Goal: Use online tool/utility: Utilize a website feature to perform a specific function

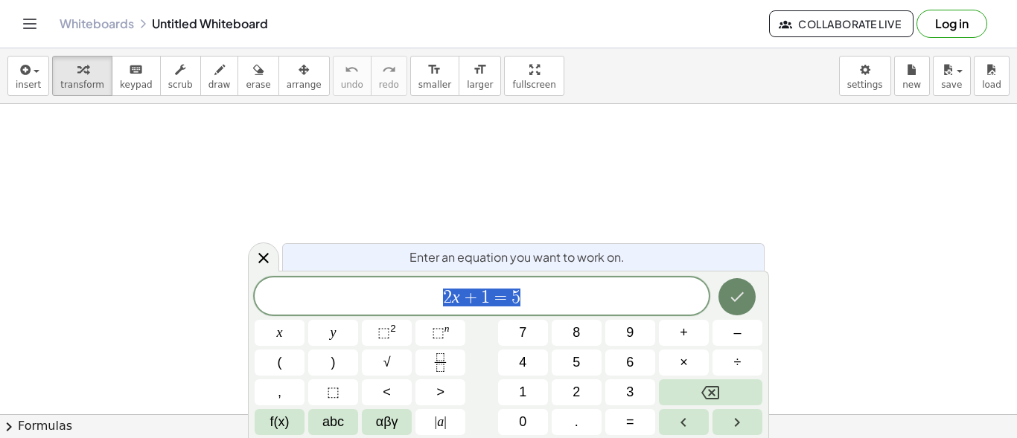
click at [732, 297] on icon "Done" at bounding box center [737, 297] width 18 height 18
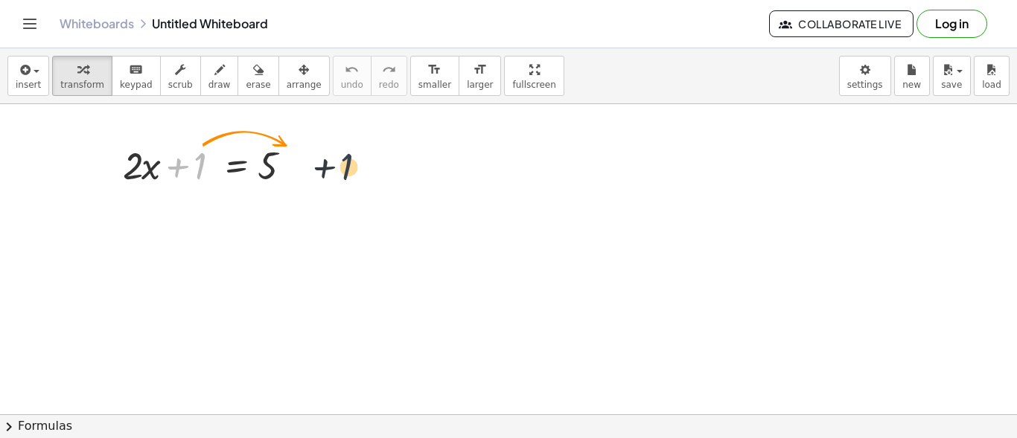
drag, startPoint x: 199, startPoint y: 164, endPoint x: 351, endPoint y: 165, distance: 152.6
drag, startPoint x: 185, startPoint y: 163, endPoint x: 338, endPoint y: 165, distance: 153.4
drag, startPoint x: 200, startPoint y: 169, endPoint x: 262, endPoint y: 170, distance: 62.5
click at [262, 170] on div at bounding box center [212, 164] width 194 height 51
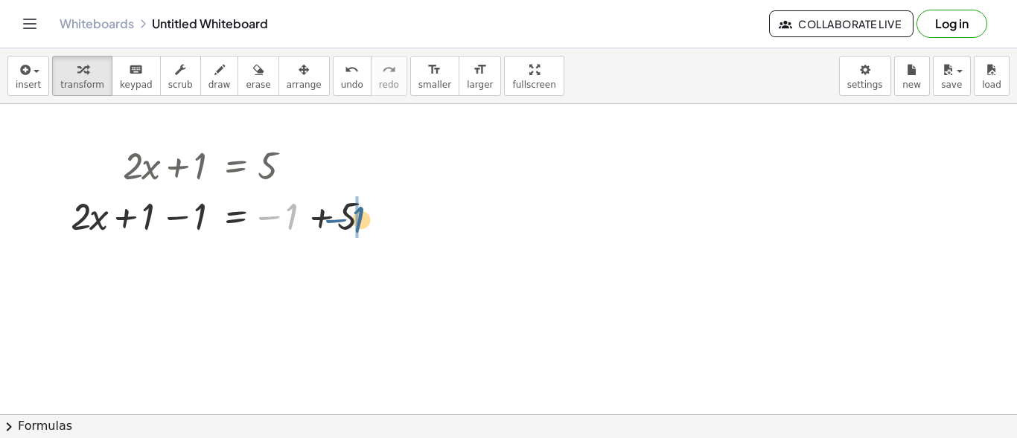
drag, startPoint x: 284, startPoint y: 220, endPoint x: 347, endPoint y: 222, distance: 62.6
click at [347, 222] on div at bounding box center [226, 215] width 326 height 51
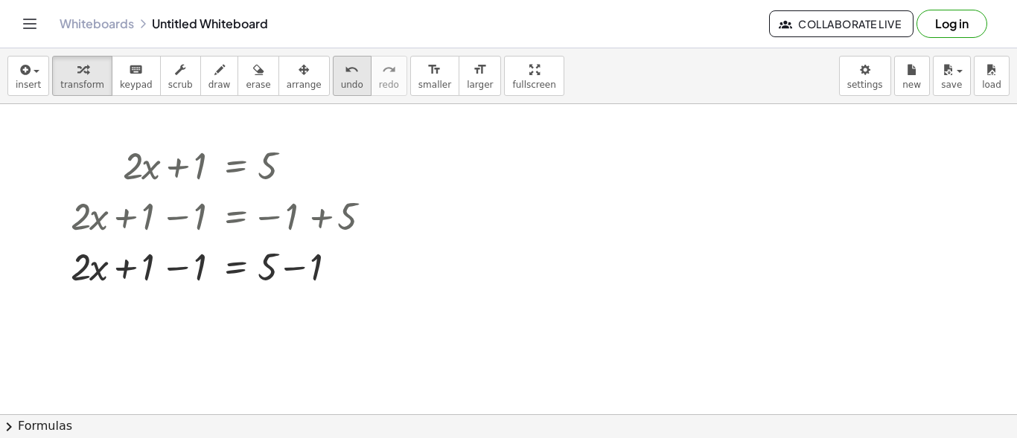
click at [345, 75] on icon "undo" at bounding box center [352, 70] width 14 height 18
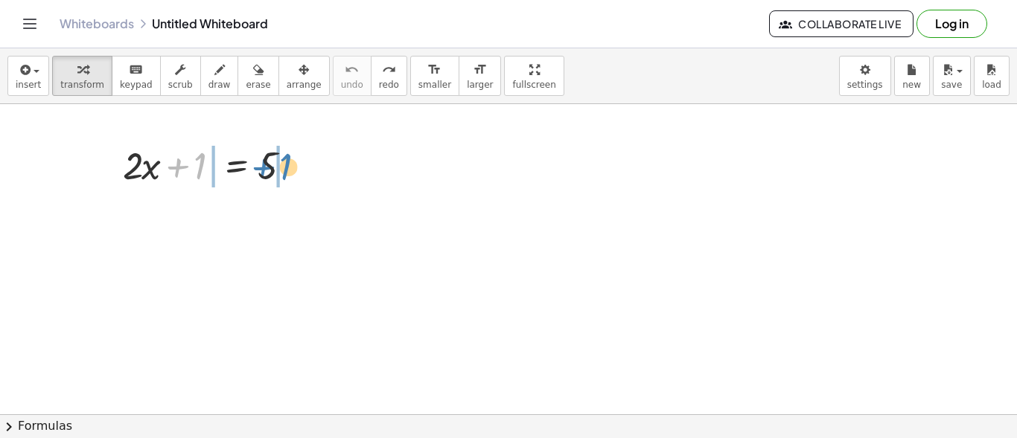
drag, startPoint x: 178, startPoint y: 167, endPoint x: 264, endPoint y: 167, distance: 85.6
click at [264, 167] on div at bounding box center [212, 164] width 194 height 51
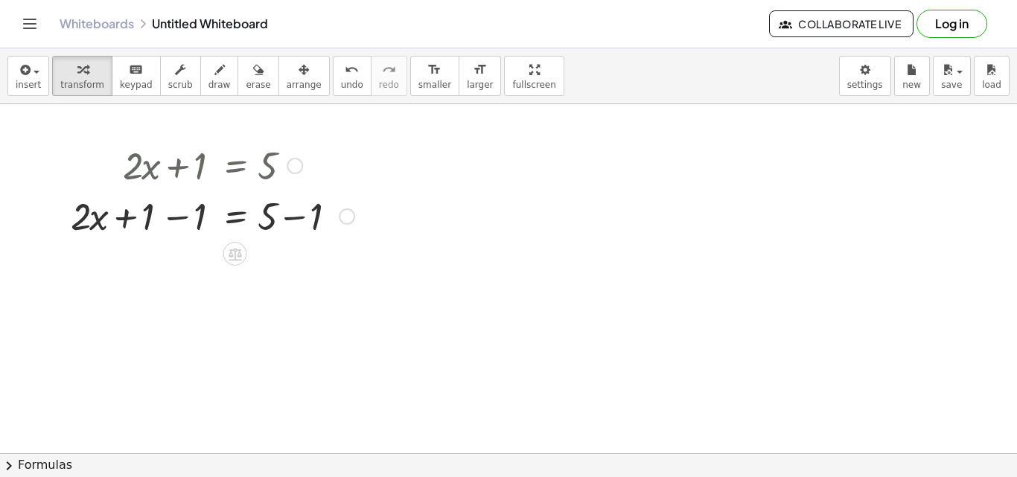
click at [337, 193] on div at bounding box center [212, 215] width 299 height 51
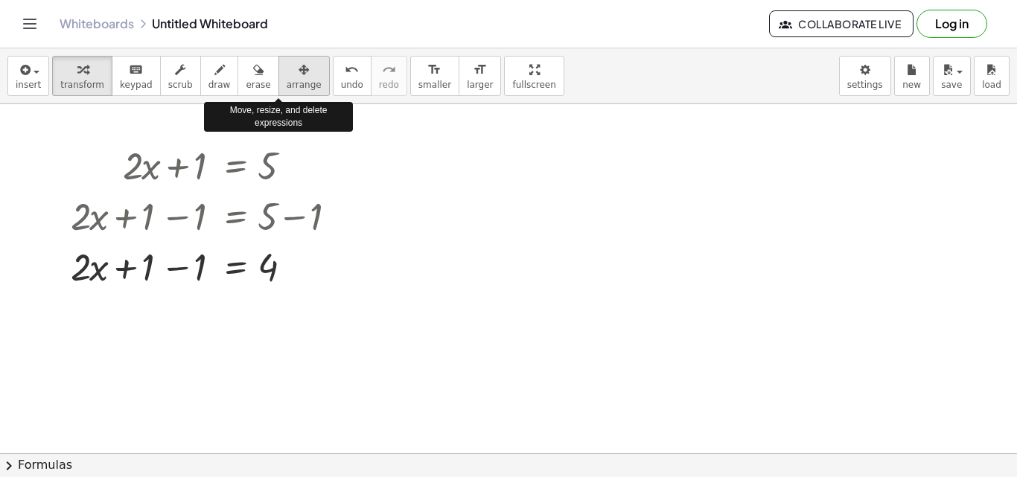
click at [278, 78] on button "arrange" at bounding box center [303, 76] width 51 height 40
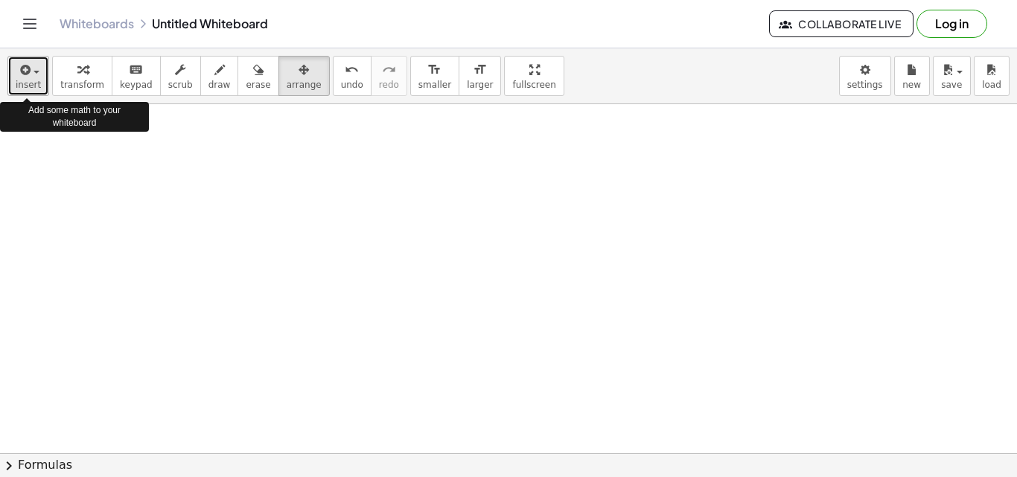
click at [36, 69] on div "button" at bounding box center [28, 69] width 25 height 18
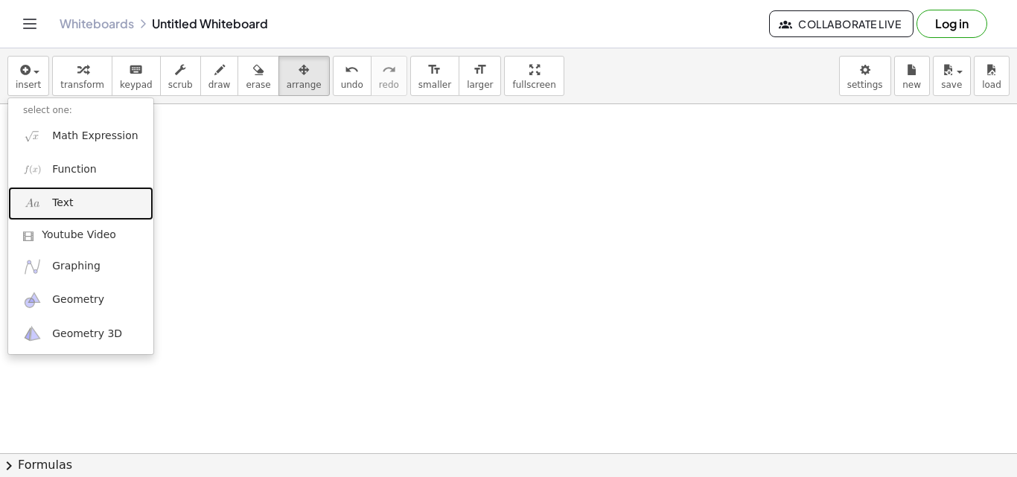
click at [56, 208] on span "Text" at bounding box center [62, 203] width 21 height 15
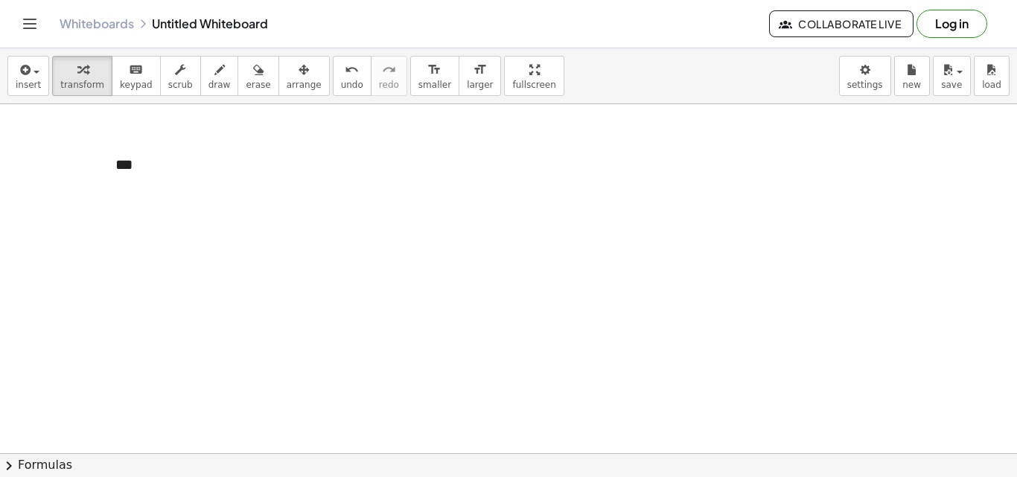
click at [430, 193] on div at bounding box center [432, 194] width 16 height 16
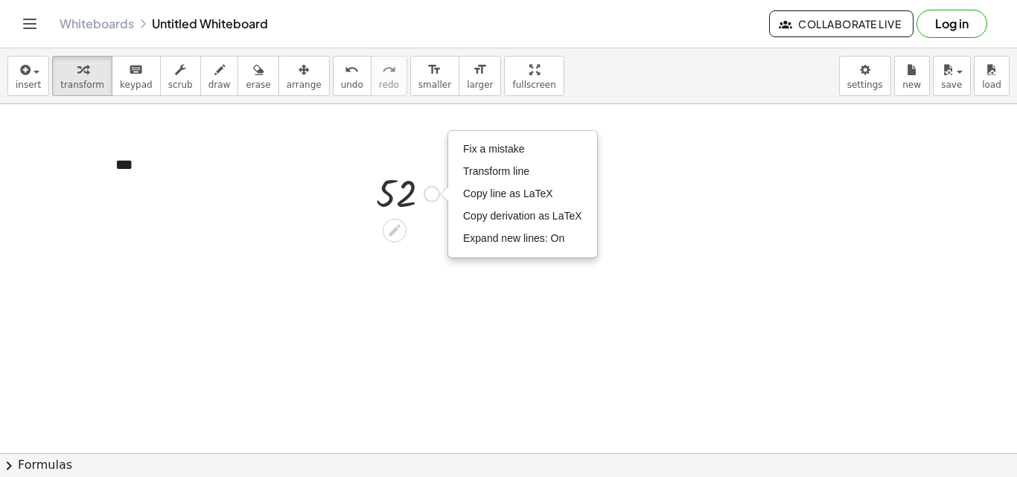
click at [430, 193] on div "Fix a mistake Transform line Copy line as LaTeX Copy derivation as LaTeX Expand…" at bounding box center [432, 194] width 16 height 16
click at [405, 198] on div at bounding box center [407, 192] width 78 height 49
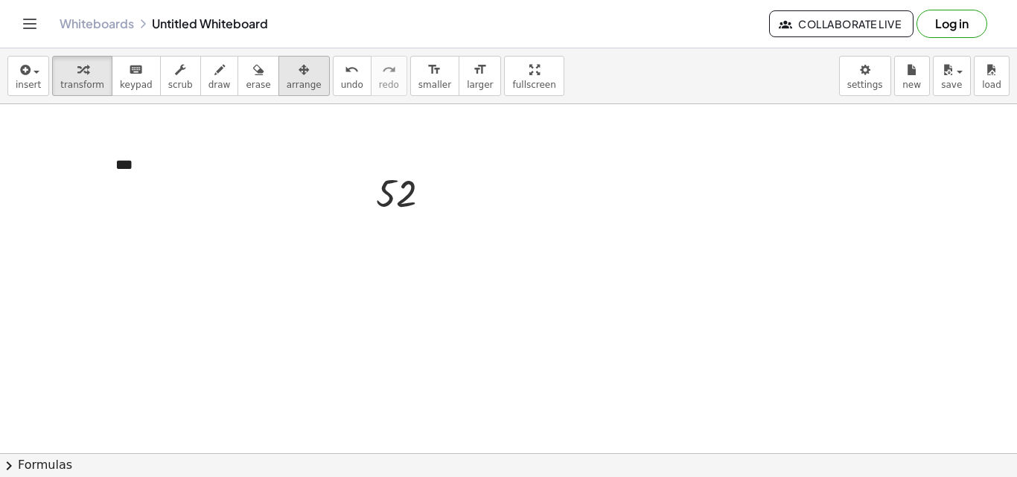
click at [299, 72] on icon "button" at bounding box center [304, 70] width 10 height 18
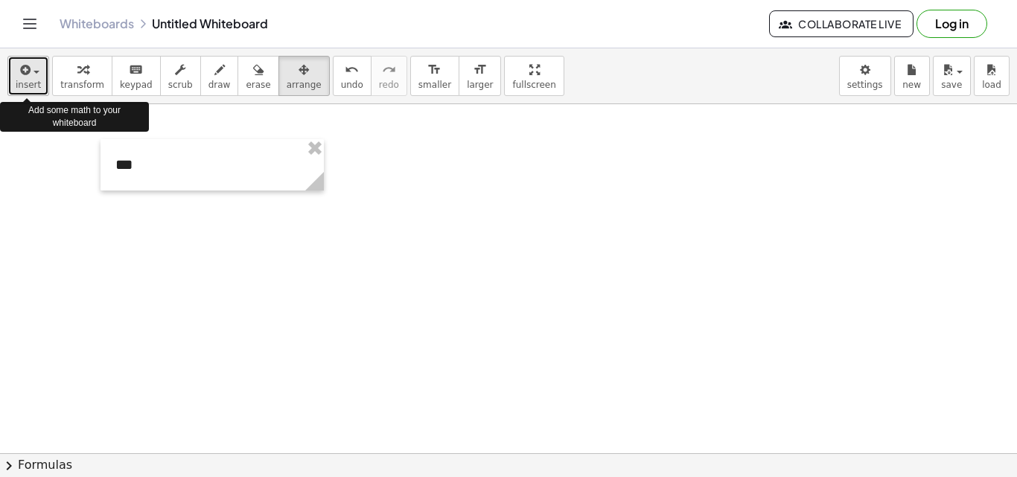
click at [33, 70] on div "button" at bounding box center [28, 69] width 25 height 18
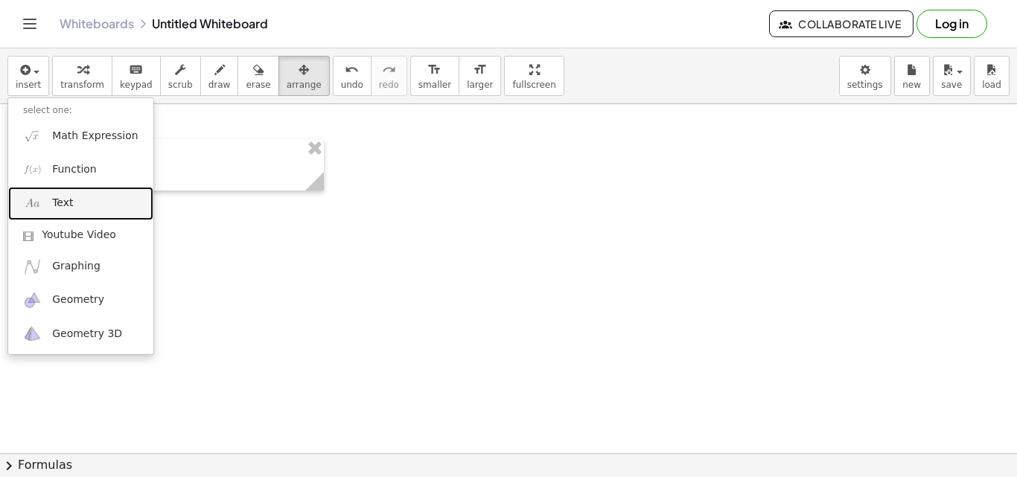
click at [60, 213] on link "Text" at bounding box center [80, 203] width 145 height 33
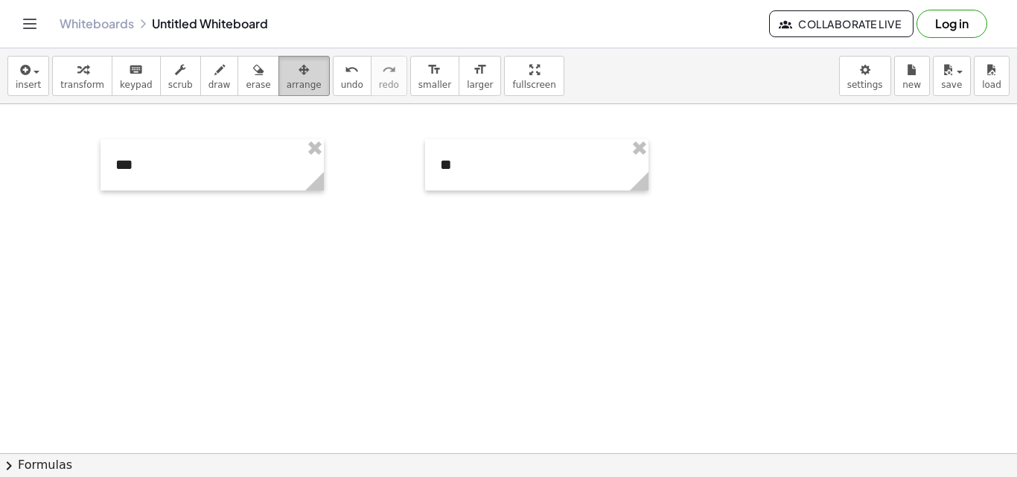
click at [299, 74] on icon "button" at bounding box center [304, 70] width 10 height 18
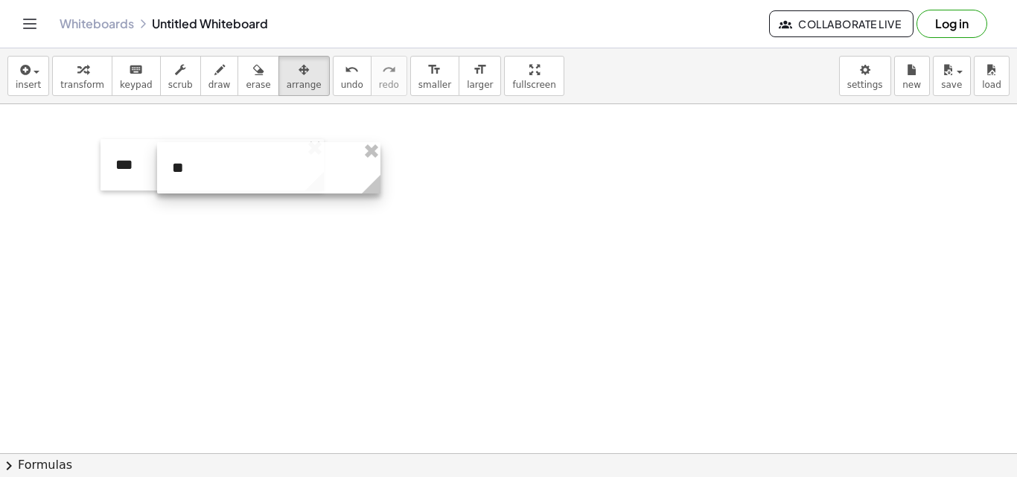
drag, startPoint x: 513, startPoint y: 173, endPoint x: 245, endPoint y: 176, distance: 268.0
click at [245, 176] on div at bounding box center [268, 167] width 223 height 51
click at [220, 174] on div at bounding box center [268, 166] width 223 height 51
click at [194, 177] on div at bounding box center [211, 164] width 223 height 51
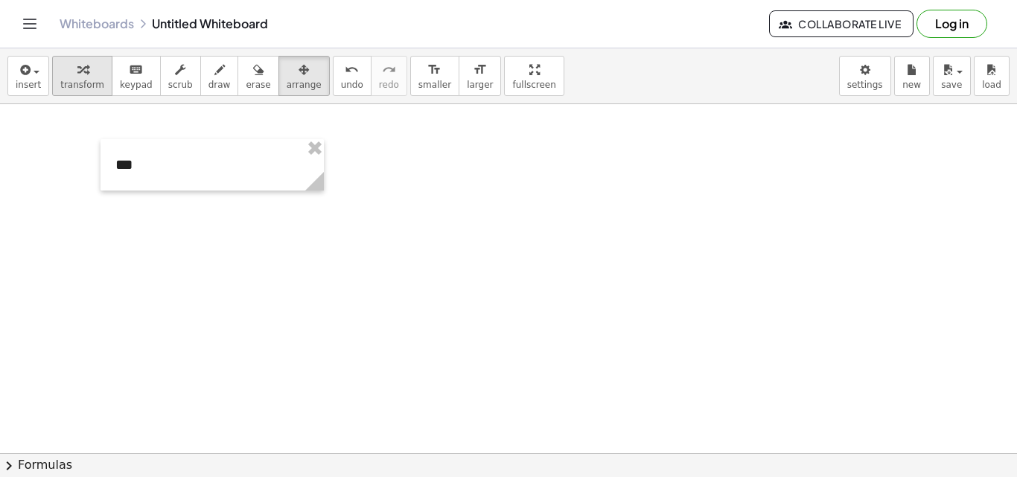
click at [80, 76] on icon "button" at bounding box center [82, 70] width 10 height 18
click at [141, 162] on div "***" at bounding box center [211, 164] width 223 height 51
drag, startPoint x: 326, startPoint y: 182, endPoint x: 326, endPoint y: 203, distance: 20.8
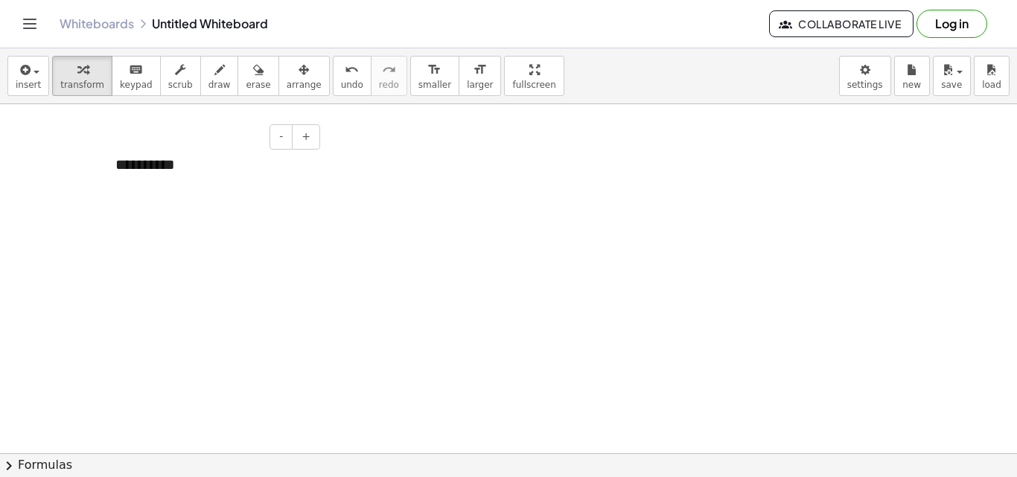
click at [170, 173] on div "**********" at bounding box center [211, 164] width 223 height 51
click at [299, 69] on icon "button" at bounding box center [304, 70] width 10 height 18
